Goal: Use online tool/utility: Utilize a website feature to perform a specific function

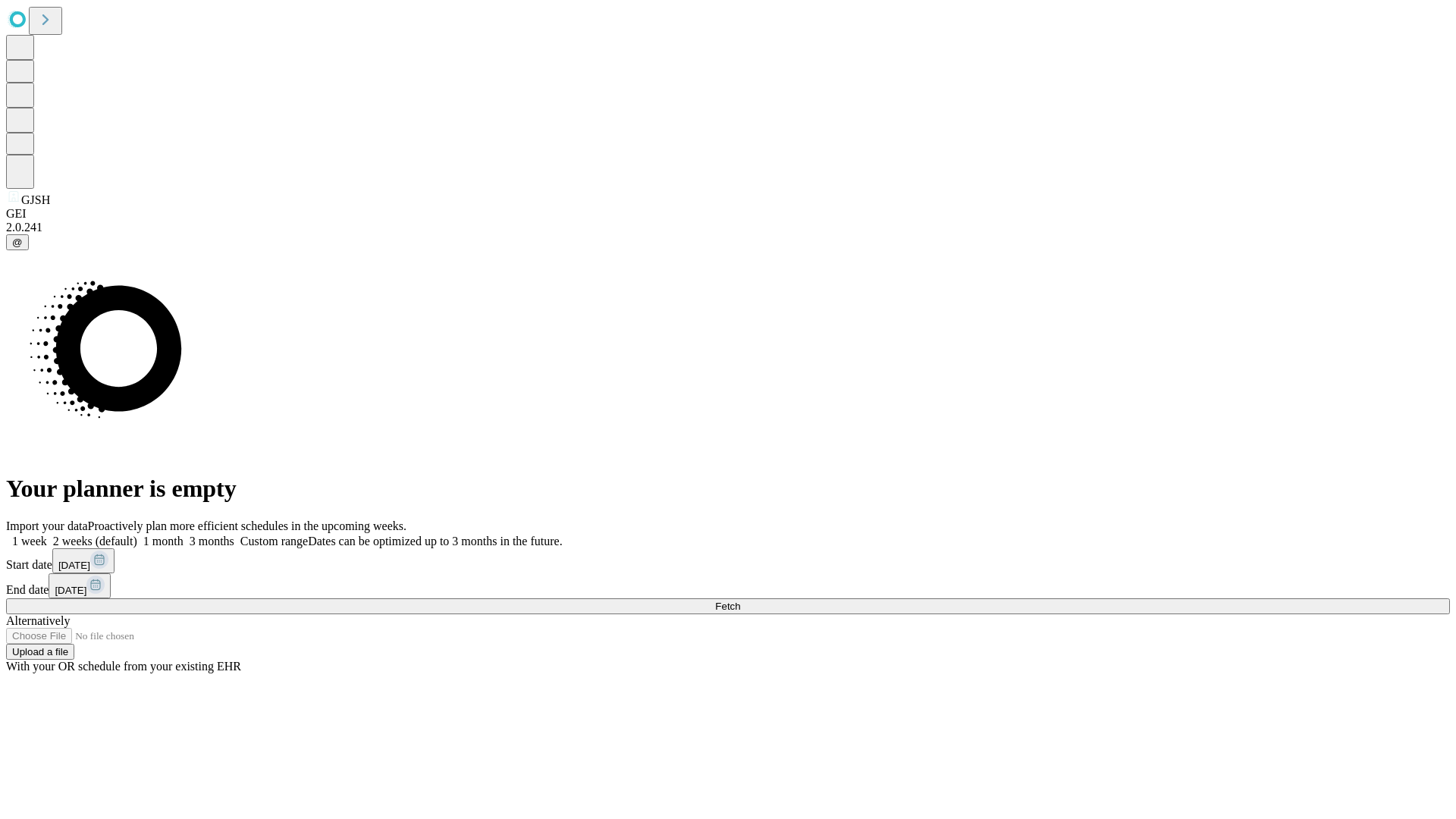
click at [740, 600] on span "Fetch" at bounding box center [728, 606] width 25 height 11
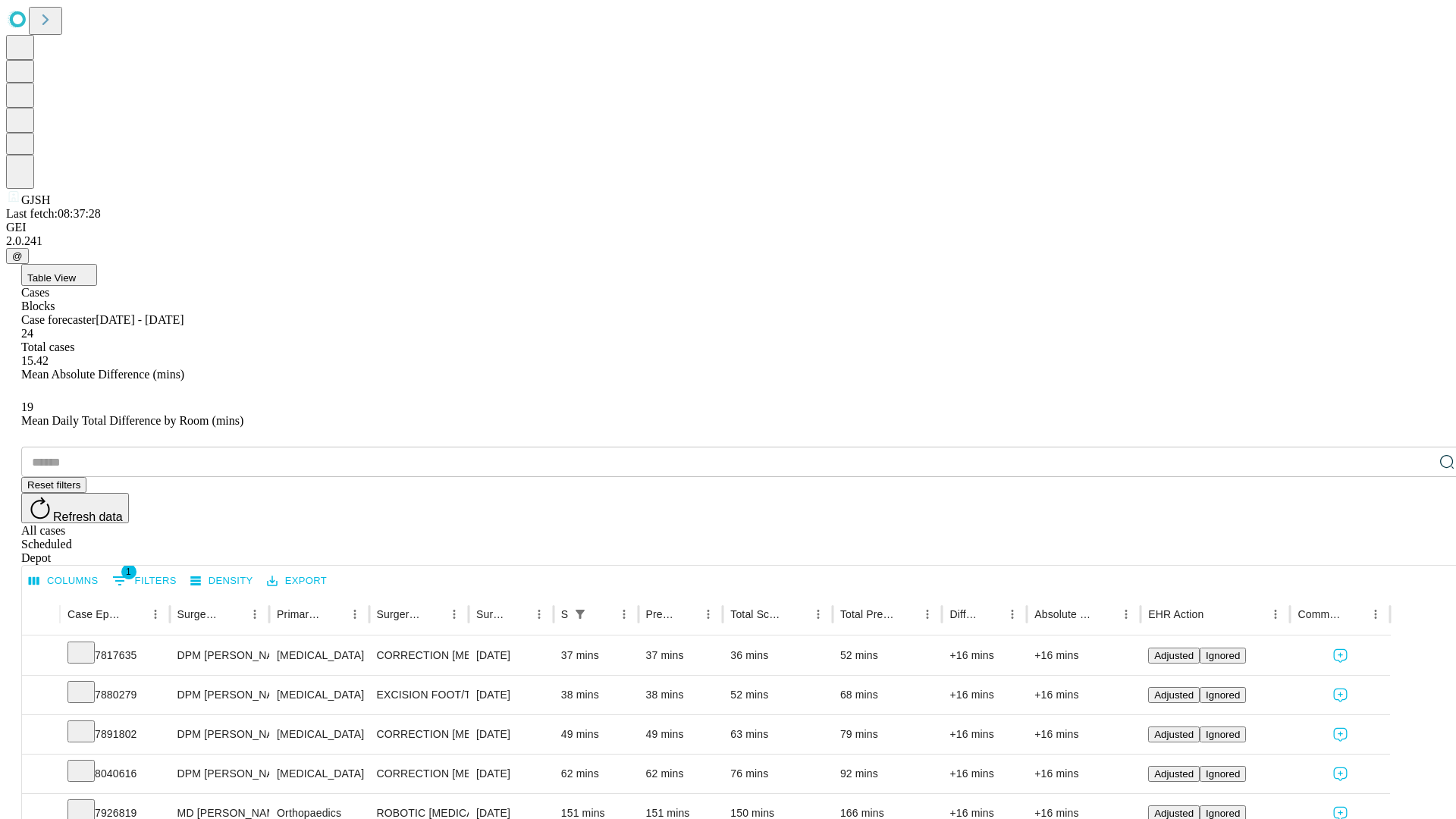
click at [76, 272] on span "Table View" at bounding box center [52, 278] width 49 height 11
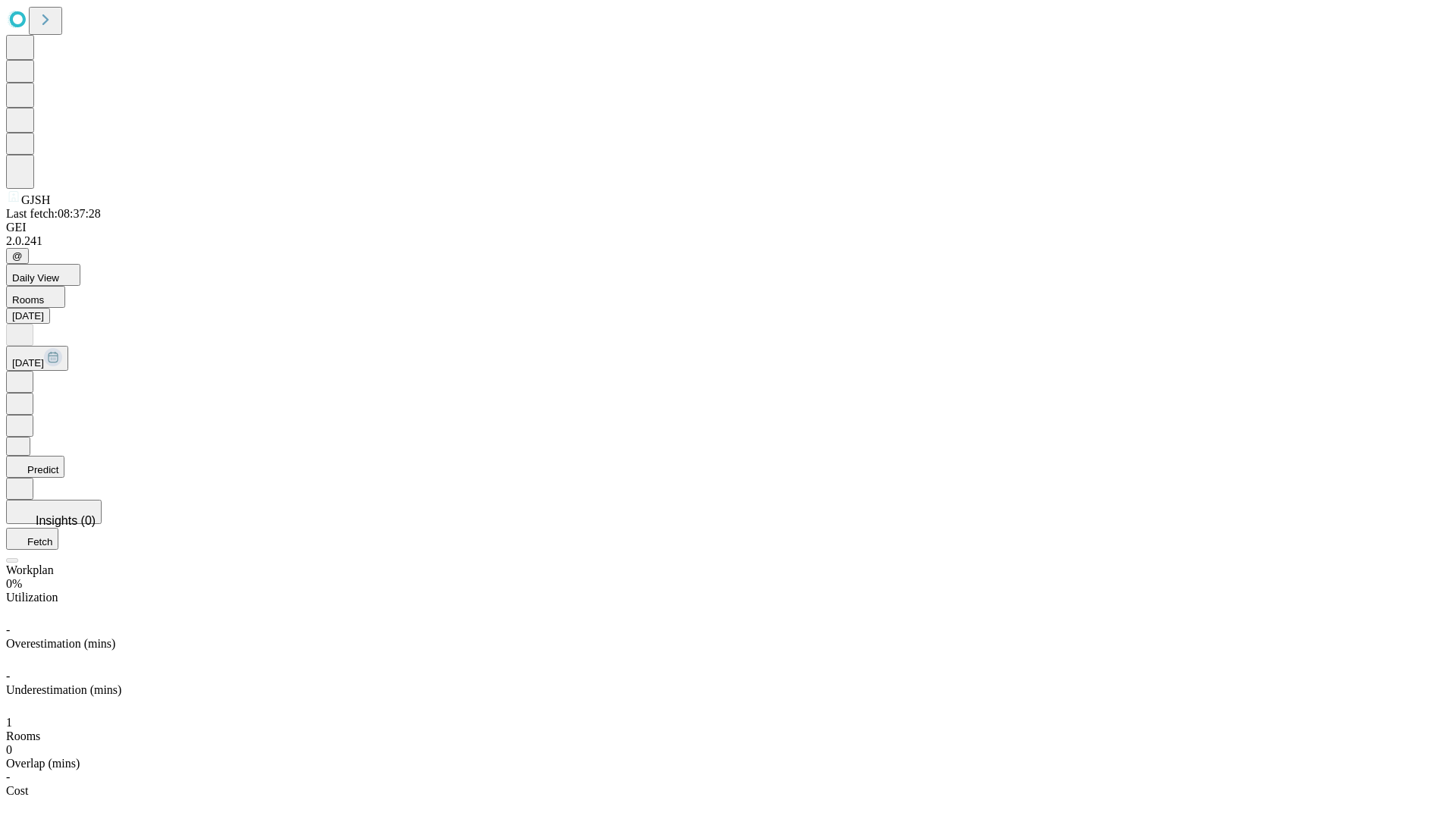
click at [64, 456] on button "Predict" at bounding box center [34, 466] width 58 height 22
